Goal: Task Accomplishment & Management: Complete application form

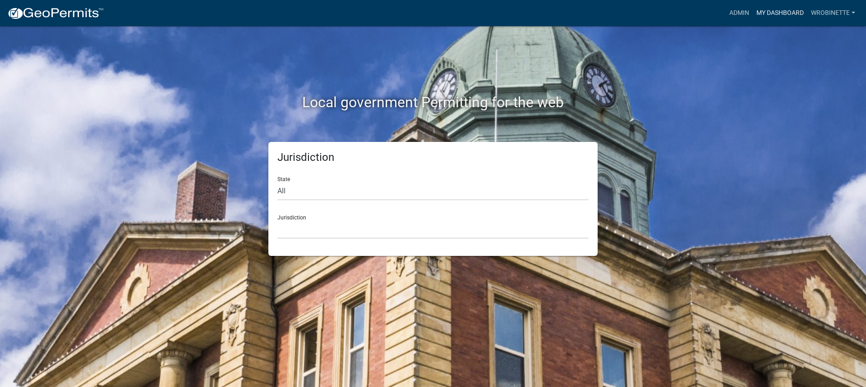
click at [781, 12] on link "My Dashboard" at bounding box center [780, 13] width 55 height 17
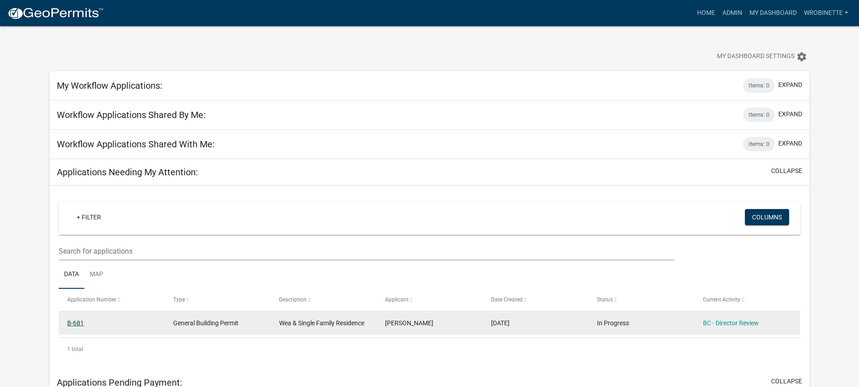
click at [74, 323] on link "B-681" at bounding box center [75, 323] width 17 height 7
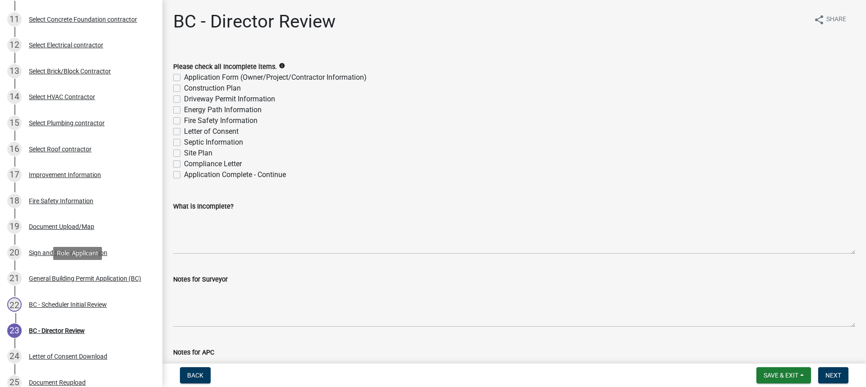
scroll to position [479, 0]
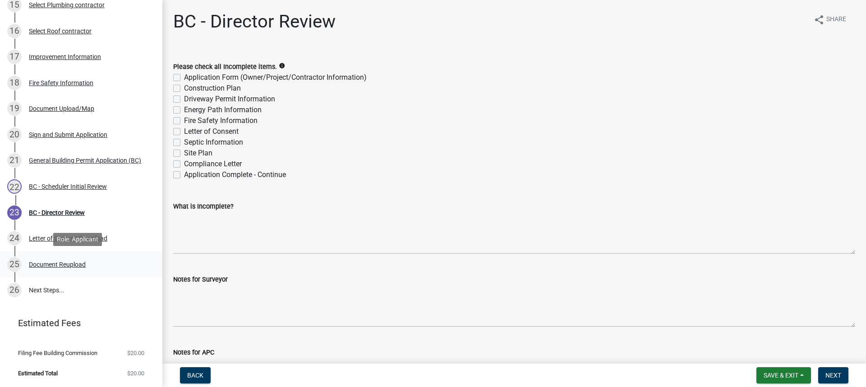
click at [74, 262] on div "Document Reupload" at bounding box center [57, 265] width 57 height 6
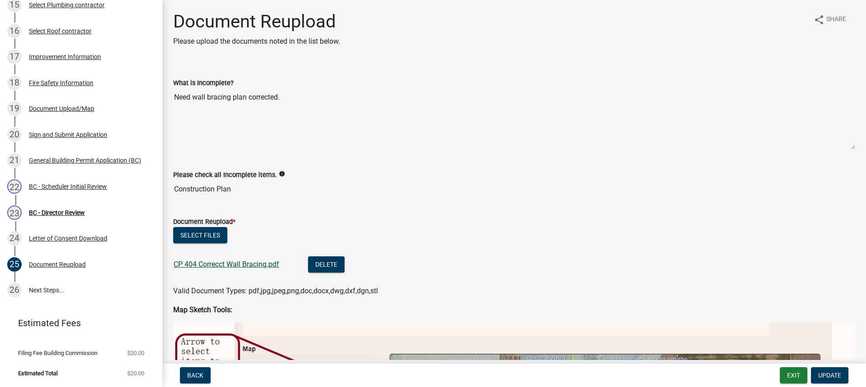
click at [221, 265] on link "CP 404 Correcct Wall Bracing.pdf" at bounding box center [227, 264] width 106 height 9
click at [57, 213] on div "BC - Director Review" at bounding box center [57, 213] width 56 height 6
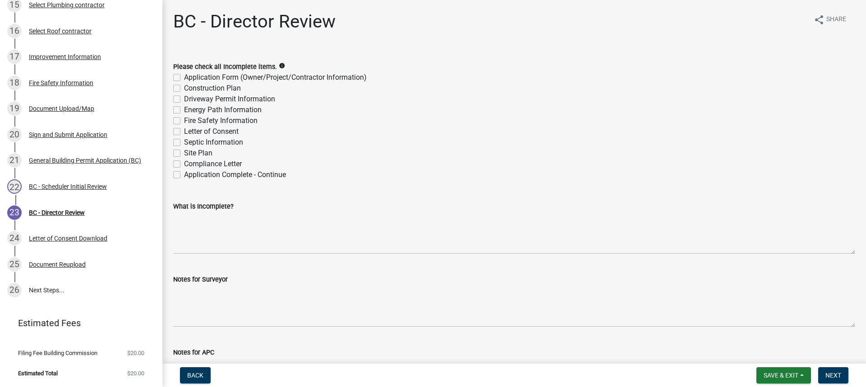
click at [184, 174] on label "Application Complete - Continue" at bounding box center [235, 175] width 102 height 11
click at [184, 174] on input "Application Complete - Continue" at bounding box center [187, 173] width 6 height 6
checkbox input "true"
checkbox input "false"
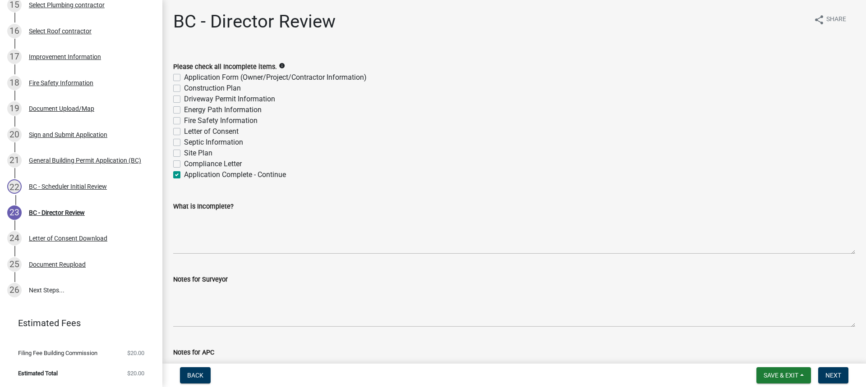
checkbox input "false"
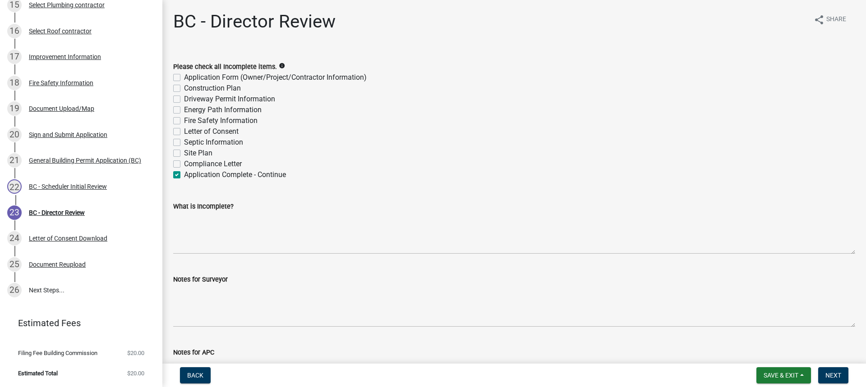
checkbox input "false"
checkbox input "true"
click at [834, 375] on span "Next" at bounding box center [833, 375] width 16 height 7
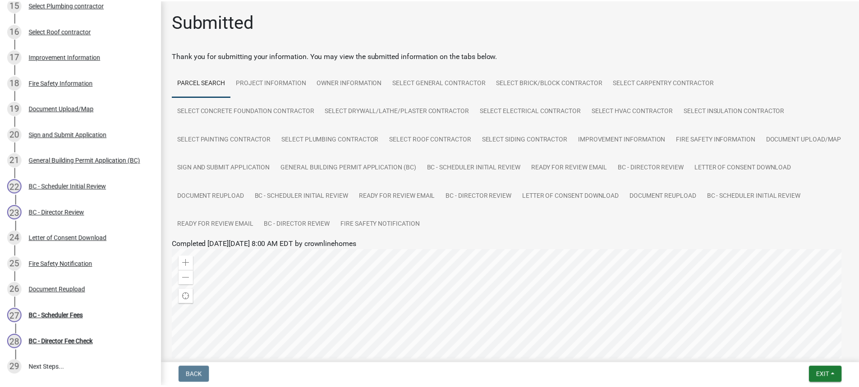
scroll to position [556, 0]
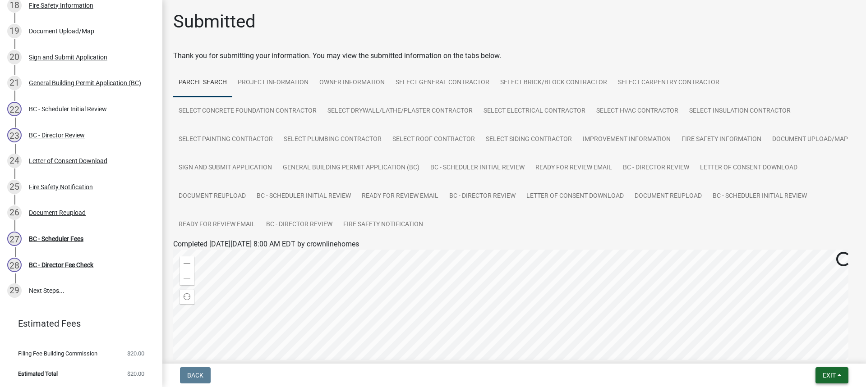
click at [838, 373] on button "Exit" at bounding box center [831, 376] width 33 height 16
click at [808, 355] on button "Save & Exit" at bounding box center [812, 352] width 72 height 22
